Goal: Answer question/provide support

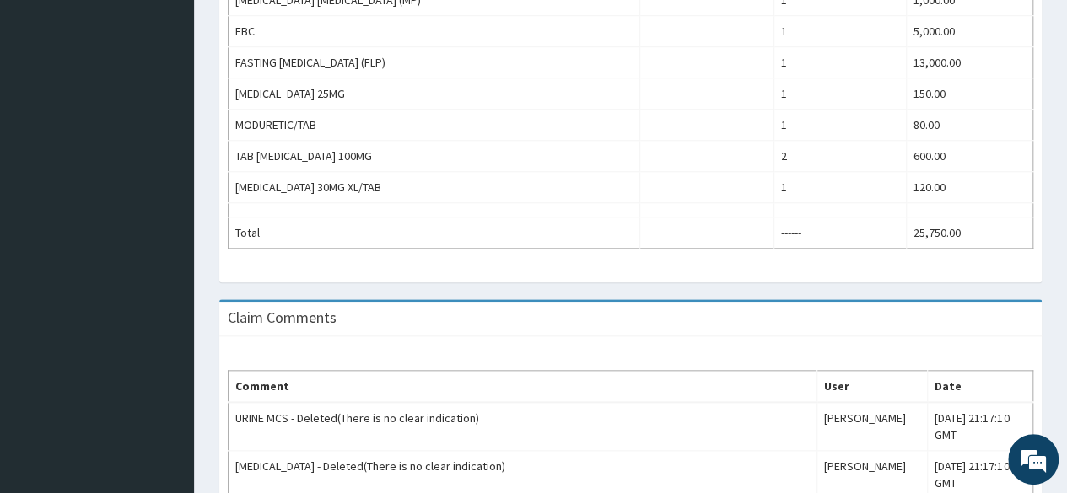
scroll to position [872, 0]
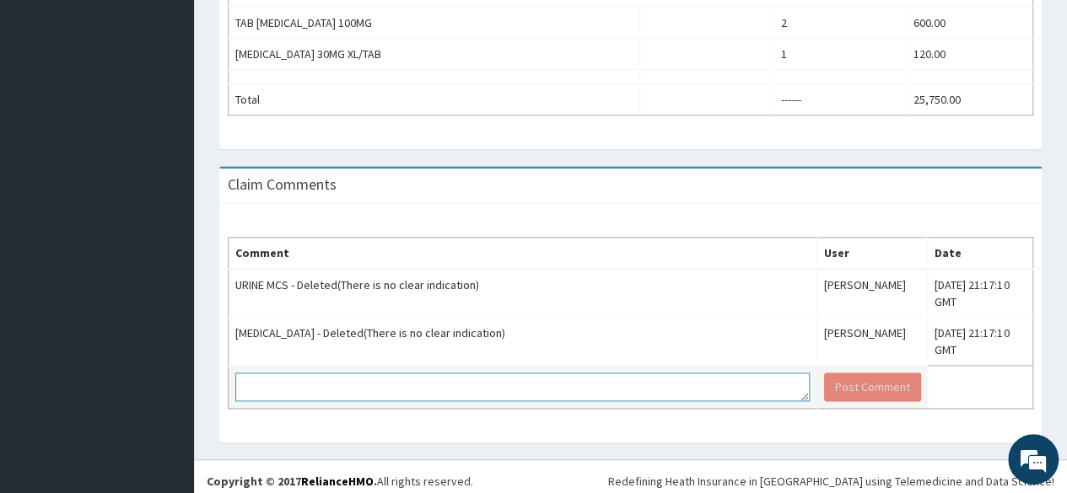
click at [380, 377] on textarea at bounding box center [522, 387] width 574 height 29
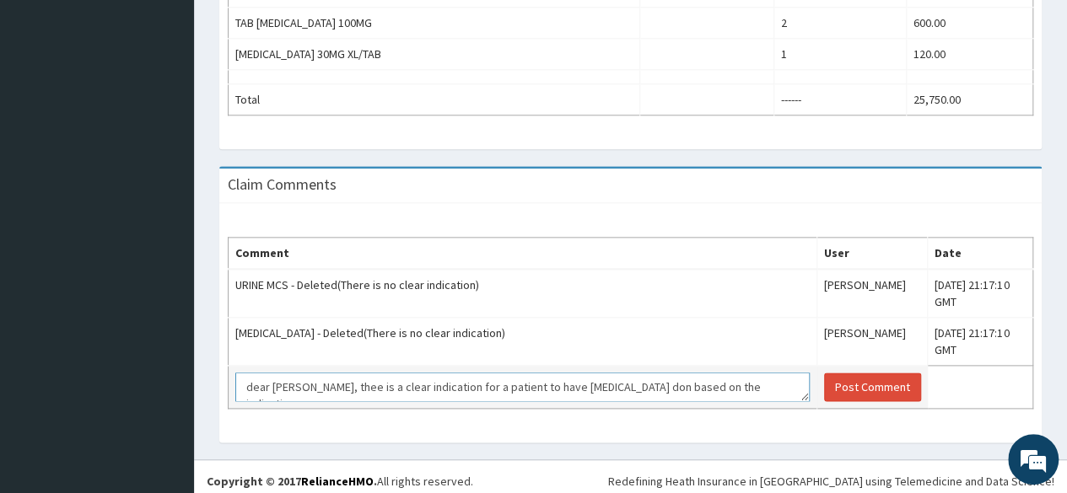
scroll to position [11, 0]
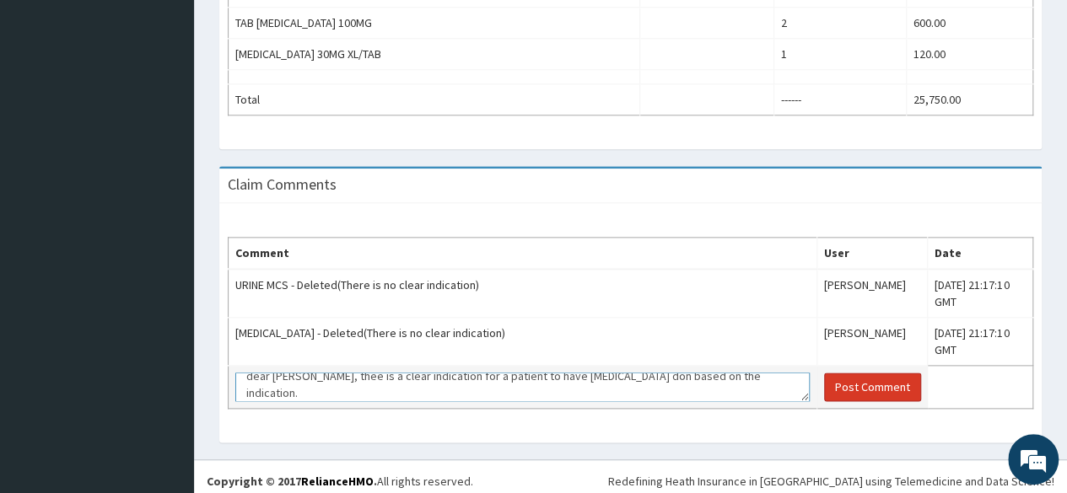
type textarea "dear balogun, thee is a clear indication for a patient to have urinalysis don b…"
click at [829, 378] on button "Post Comment" at bounding box center [872, 387] width 97 height 29
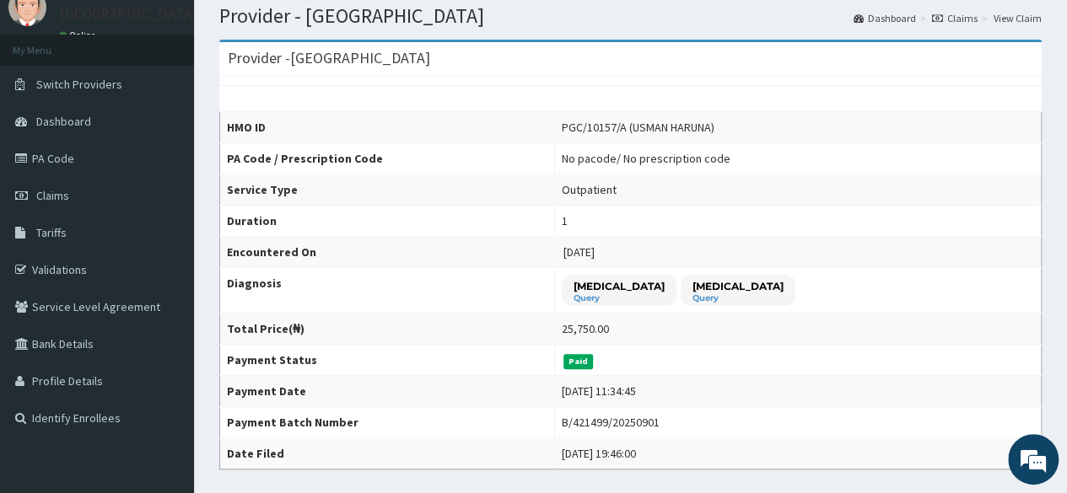
scroll to position [62, 0]
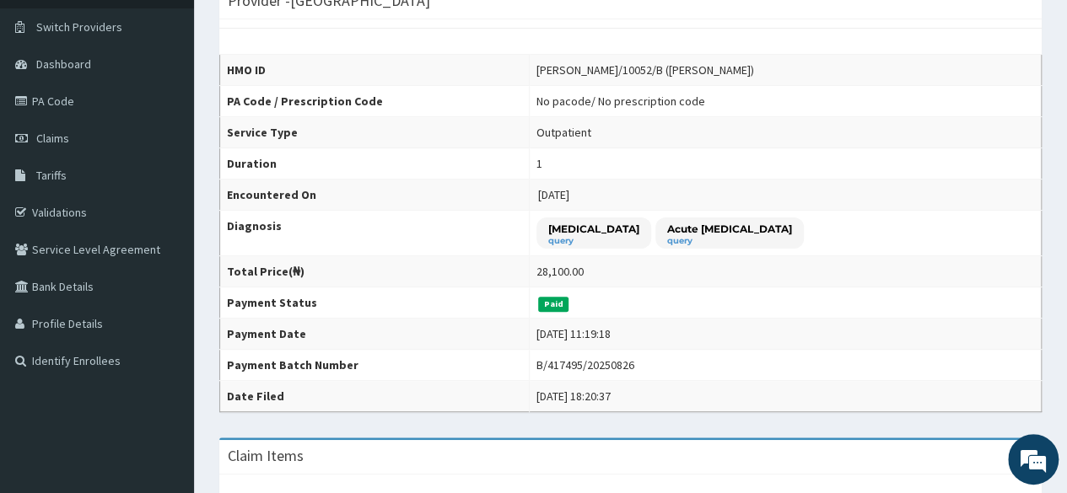
scroll to position [108, 0]
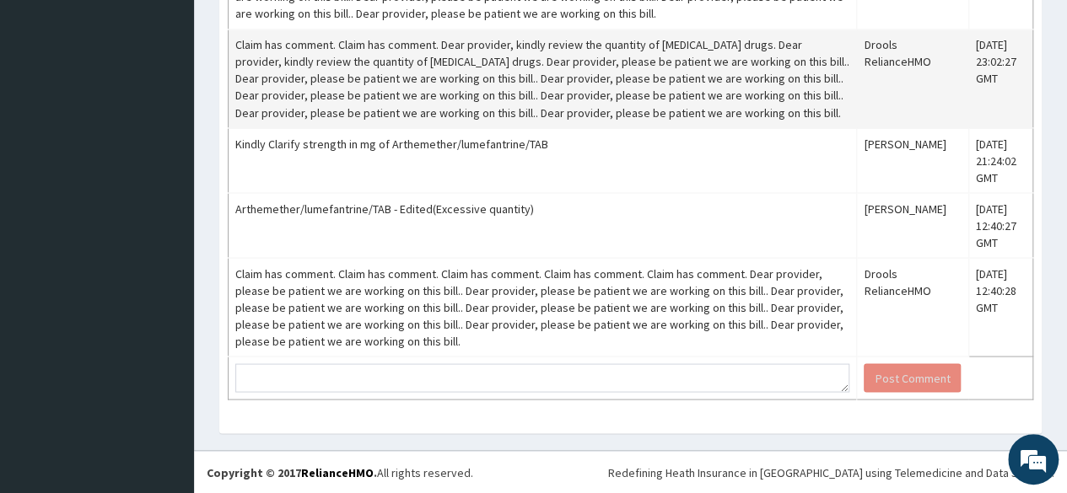
scroll to position [1513, 0]
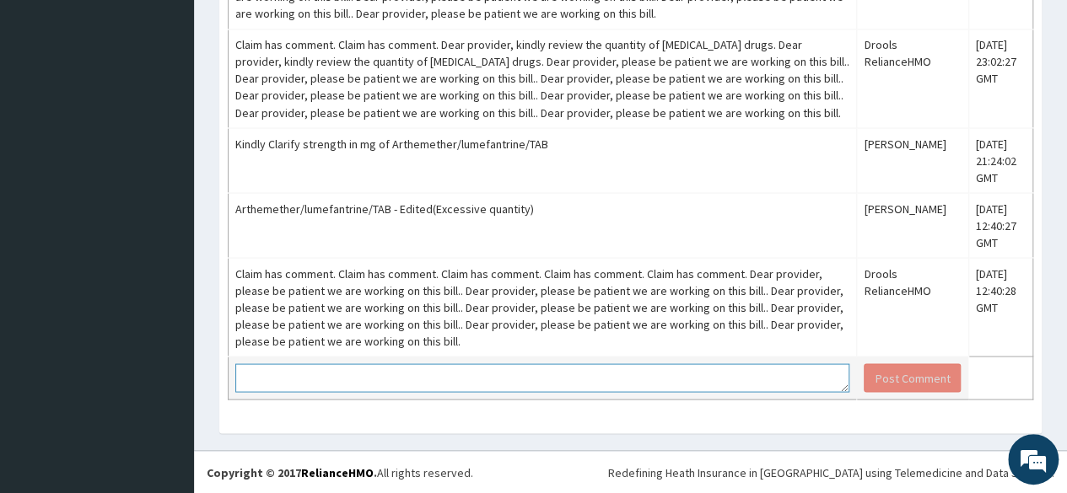
click at [415, 372] on textarea at bounding box center [542, 378] width 614 height 29
type textarea "20/120"
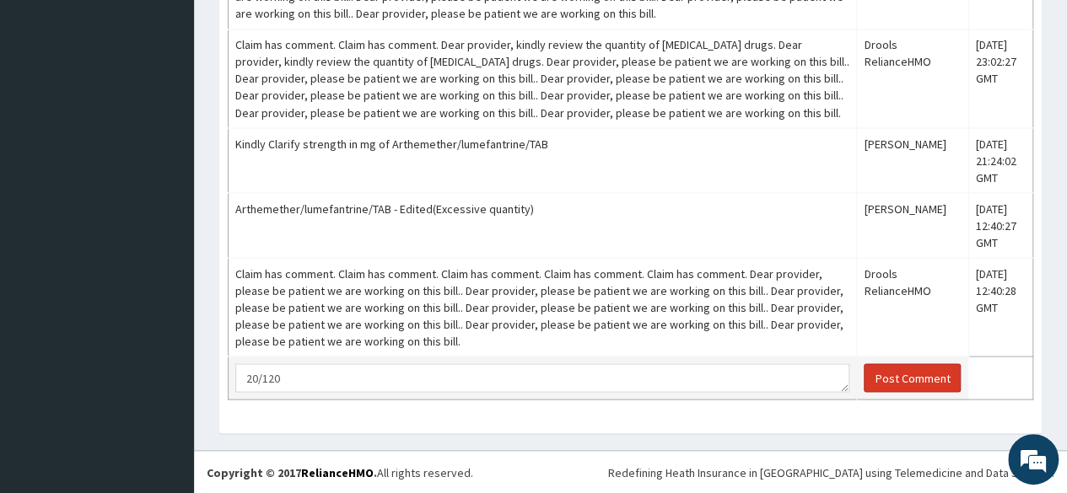
click at [902, 384] on button "Post Comment" at bounding box center [912, 378] width 97 height 29
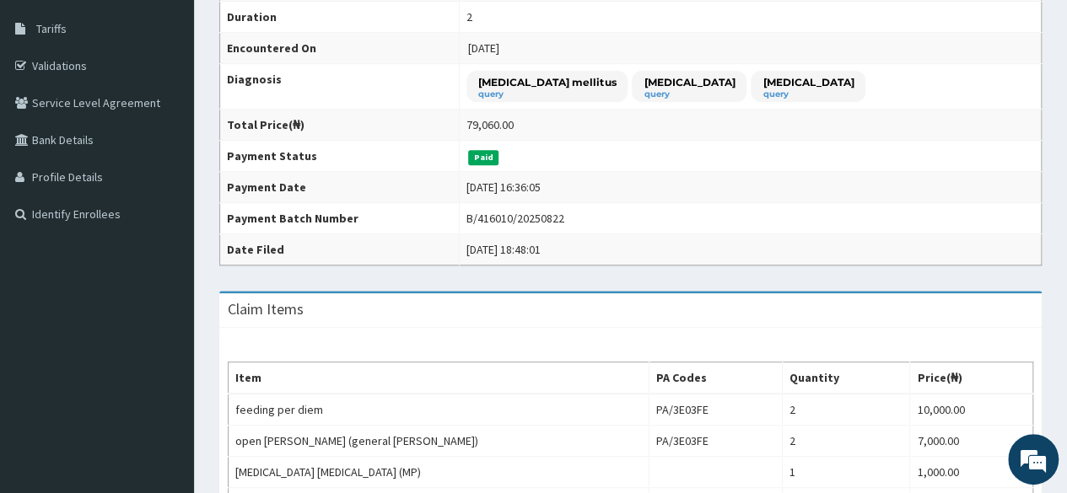
scroll to position [206, 0]
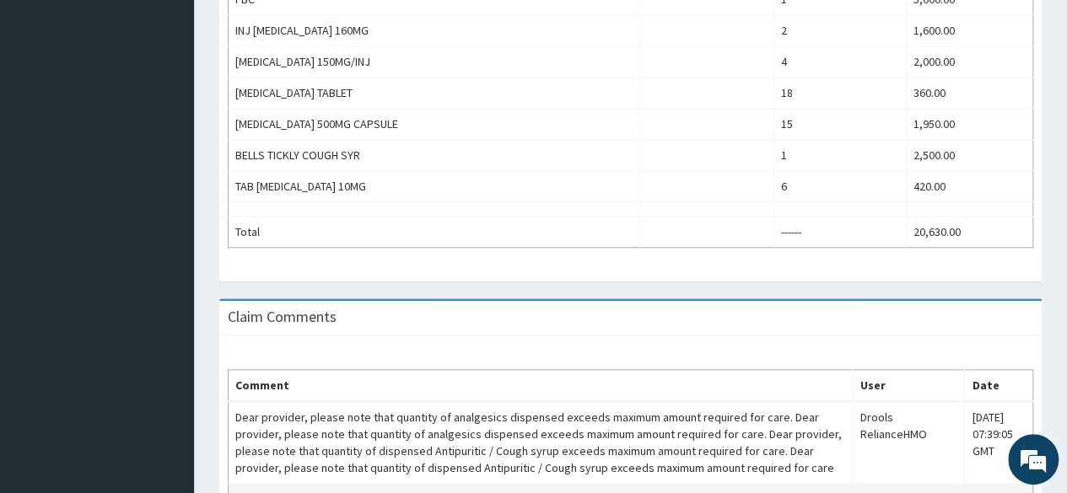
scroll to position [1018, 0]
